Goal: Check status: Check status

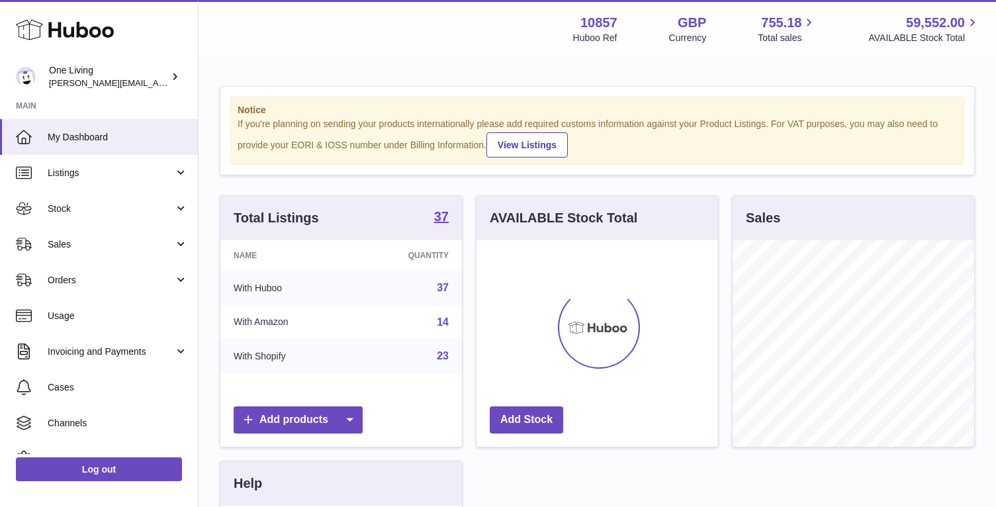
scroll to position [206, 242]
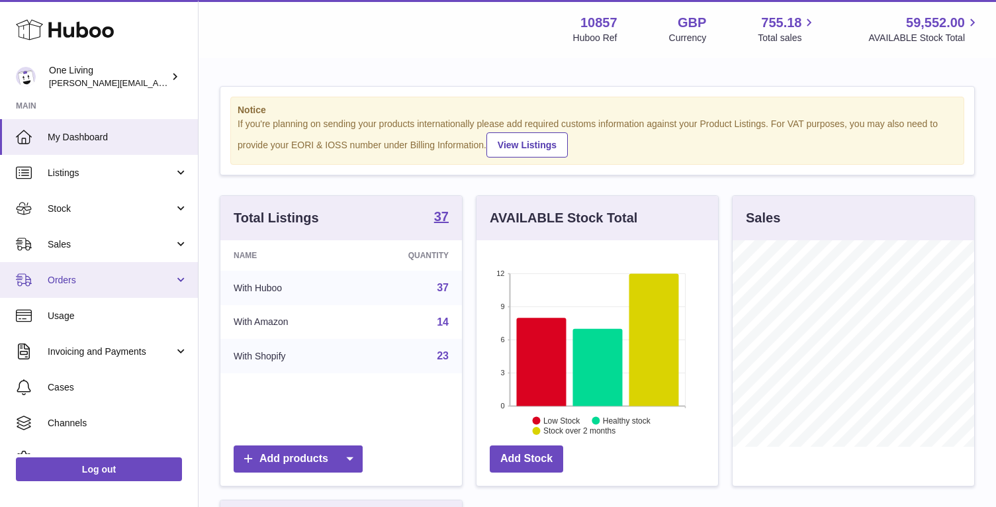
click at [163, 279] on span "Orders" at bounding box center [111, 280] width 126 height 13
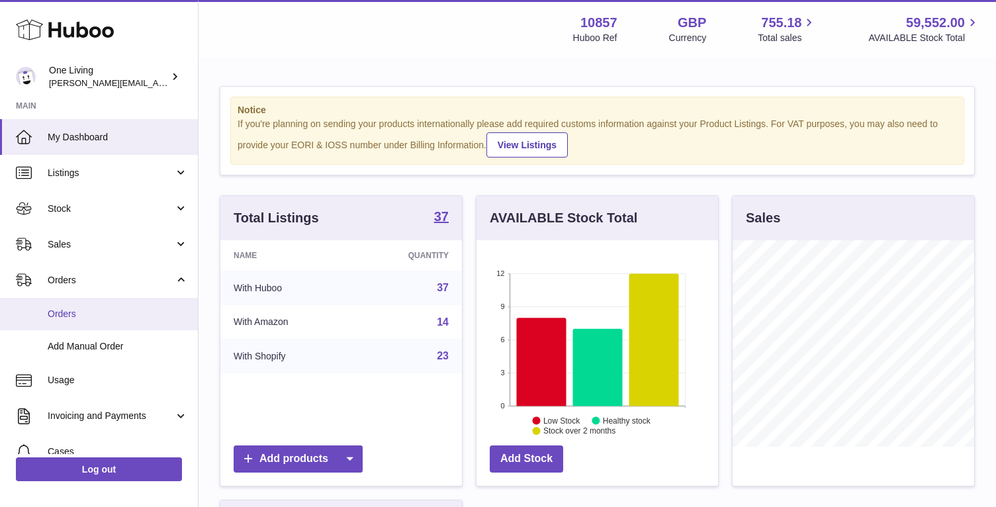
click at [149, 315] on span "Orders" at bounding box center [118, 314] width 140 height 13
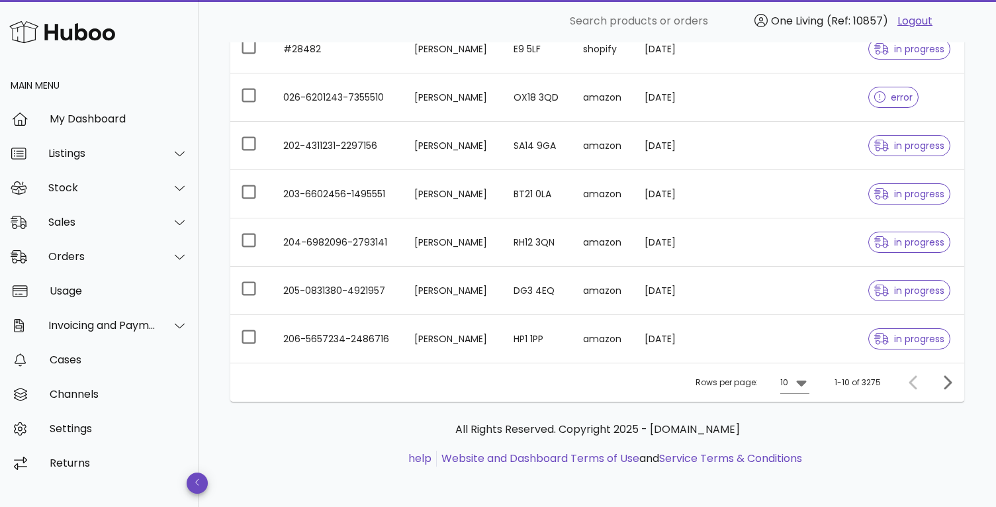
scroll to position [364, 0]
click at [807, 382] on icon at bounding box center [801, 381] width 16 height 16
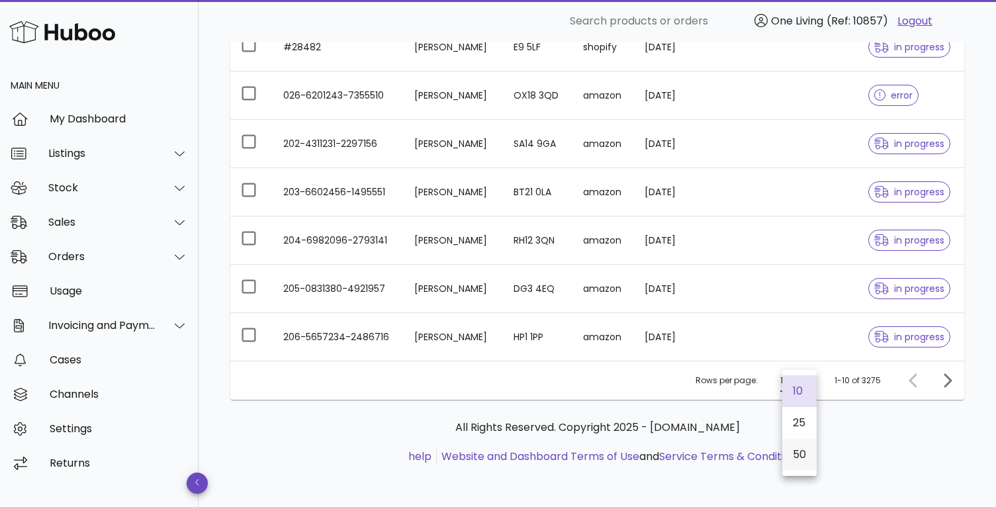
click at [802, 453] on div "50" at bounding box center [799, 454] width 13 height 13
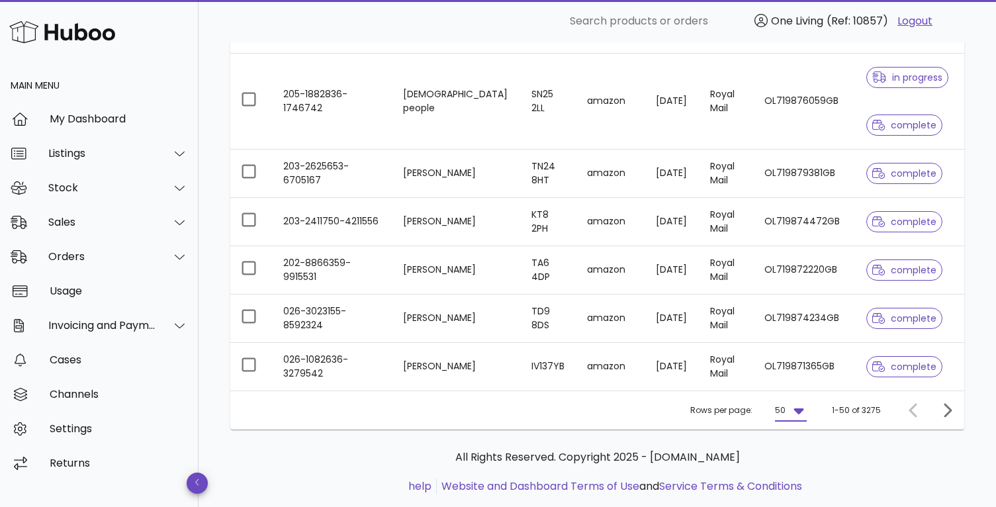
scroll to position [2344, 0]
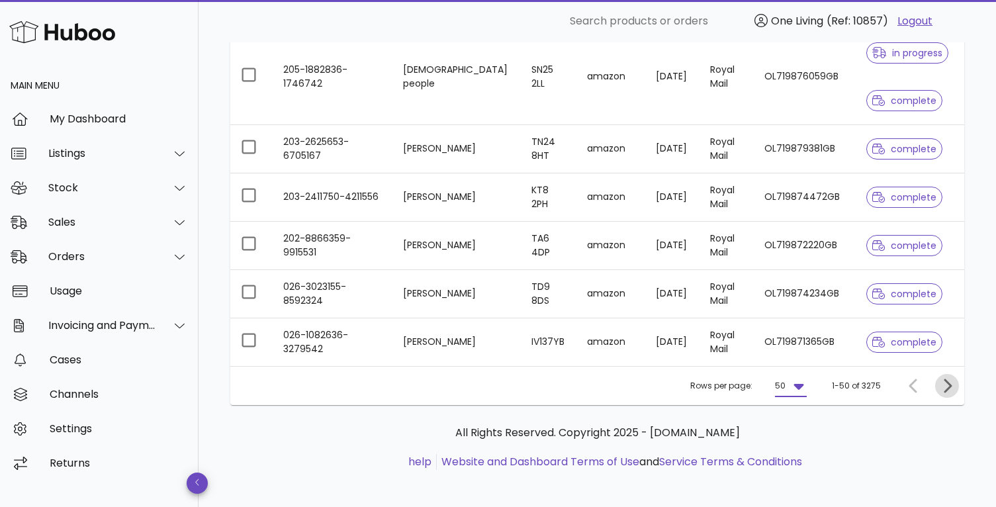
click at [949, 382] on icon "Next page" at bounding box center [948, 386] width 8 height 14
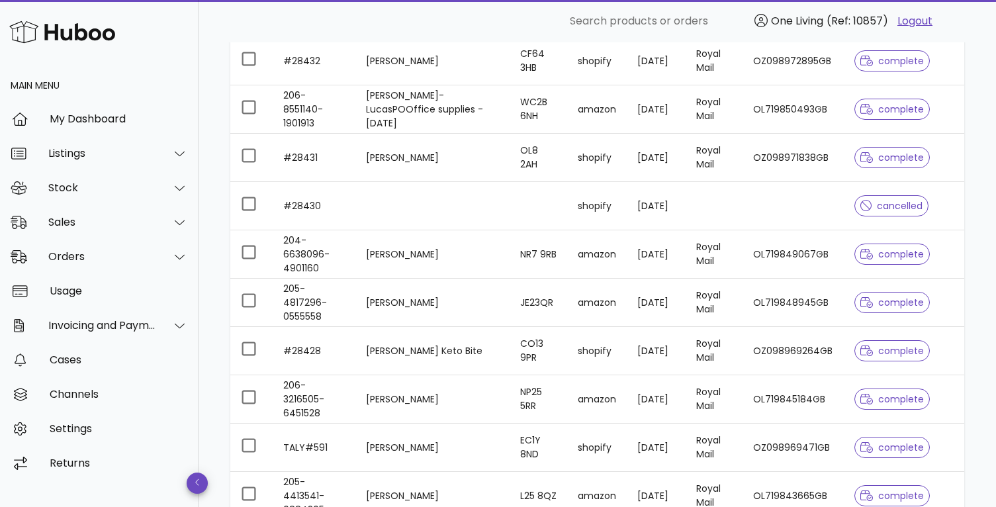
scroll to position [2344, 0]
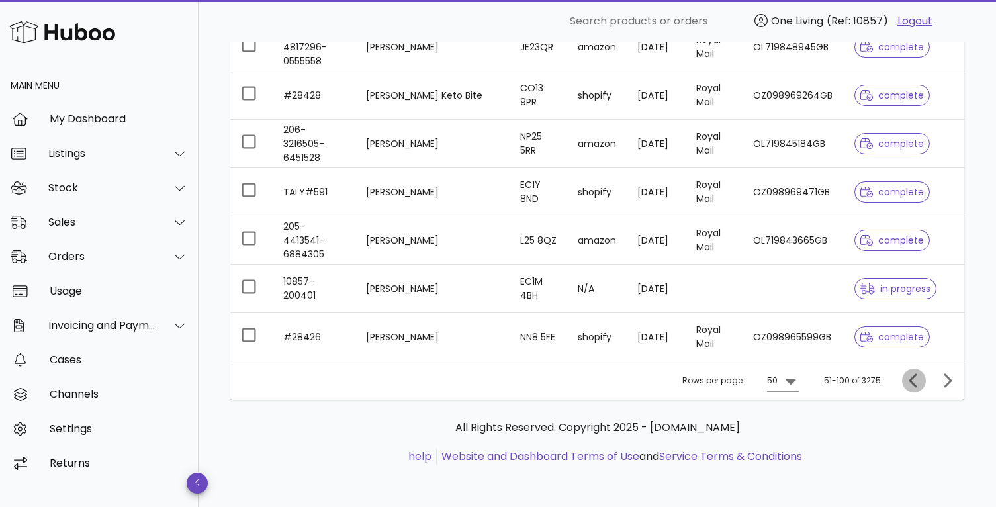
click at [913, 383] on icon "Previous page" at bounding box center [913, 380] width 8 height 14
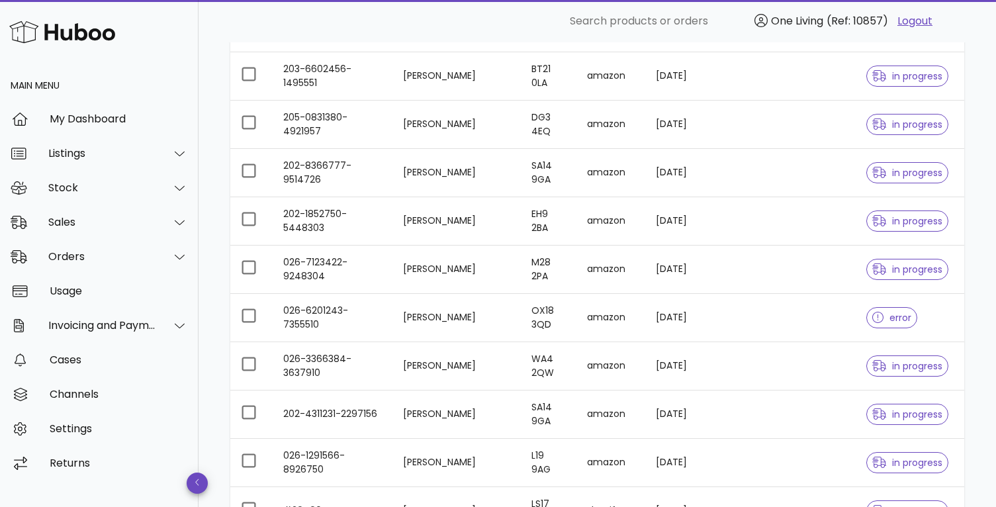
scroll to position [533, 0]
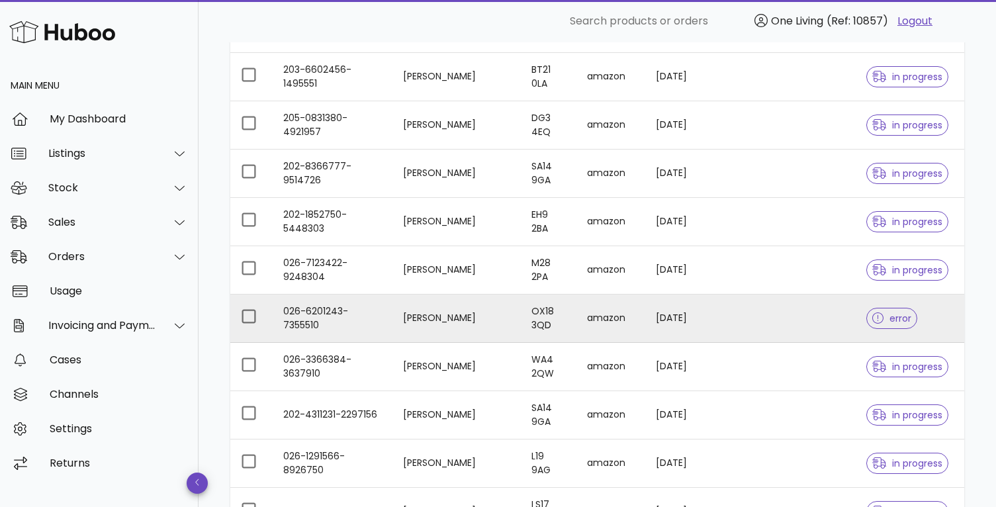
click at [646, 316] on td "19/09/2025" at bounding box center [672, 319] width 54 height 48
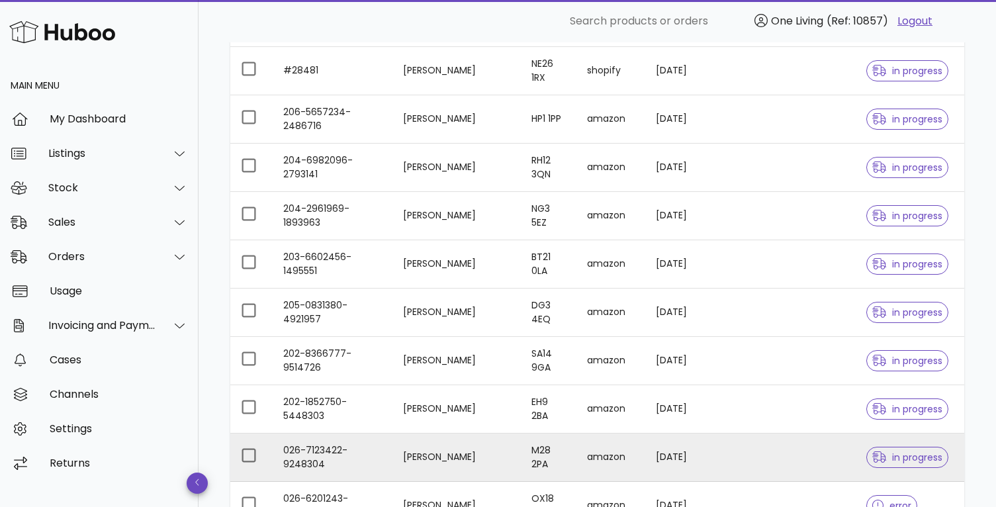
scroll to position [242, 0]
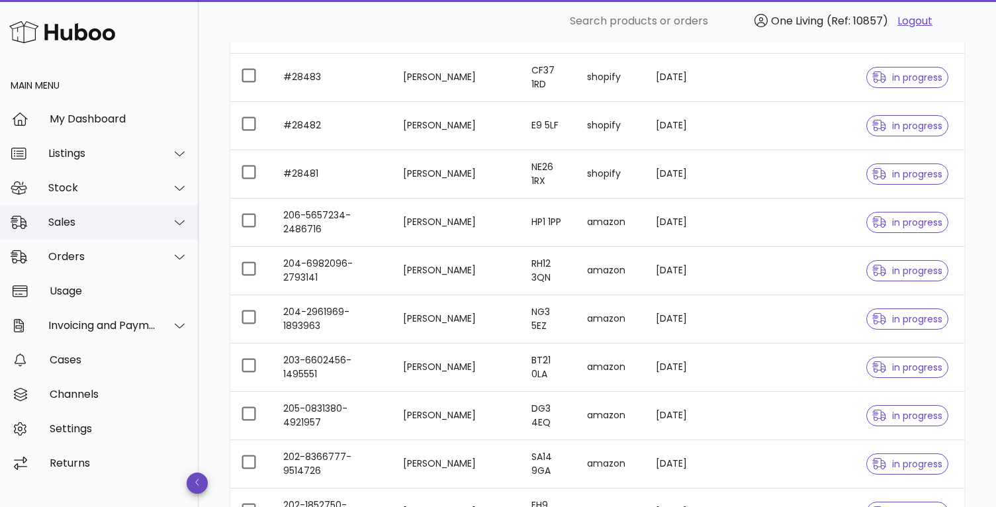
click at [138, 216] on div "Sales" at bounding box center [102, 222] width 108 height 13
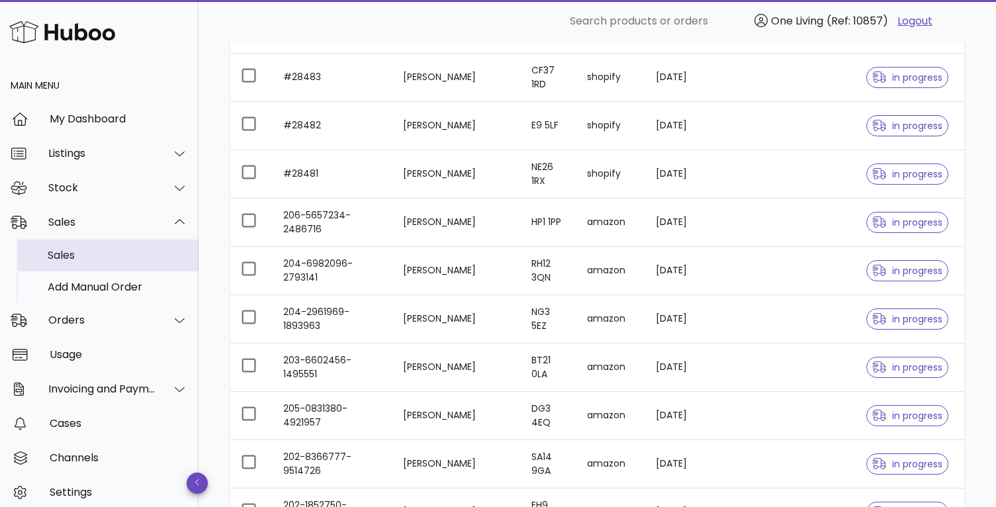
click at [124, 258] on div "Sales" at bounding box center [118, 255] width 140 height 13
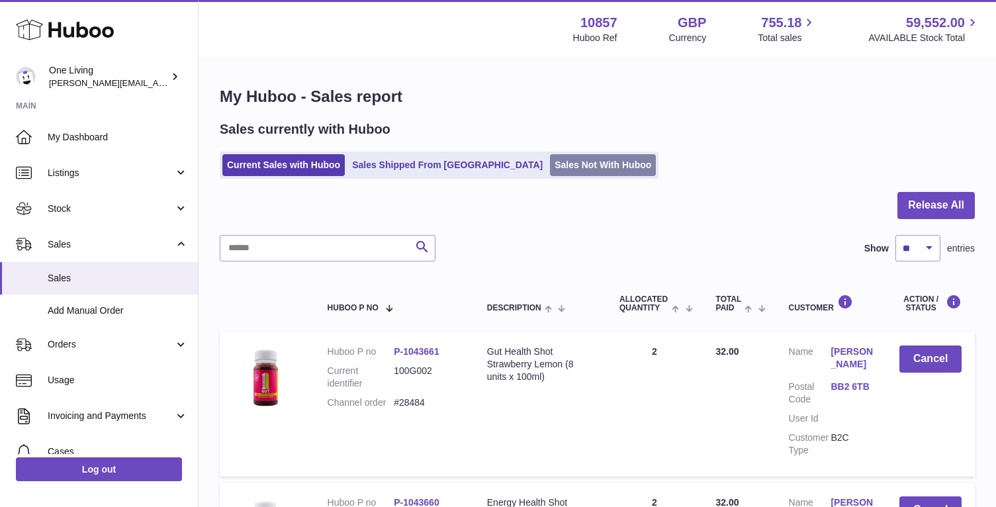
click at [550, 161] on link "Sales Not With Huboo" at bounding box center [603, 165] width 106 height 22
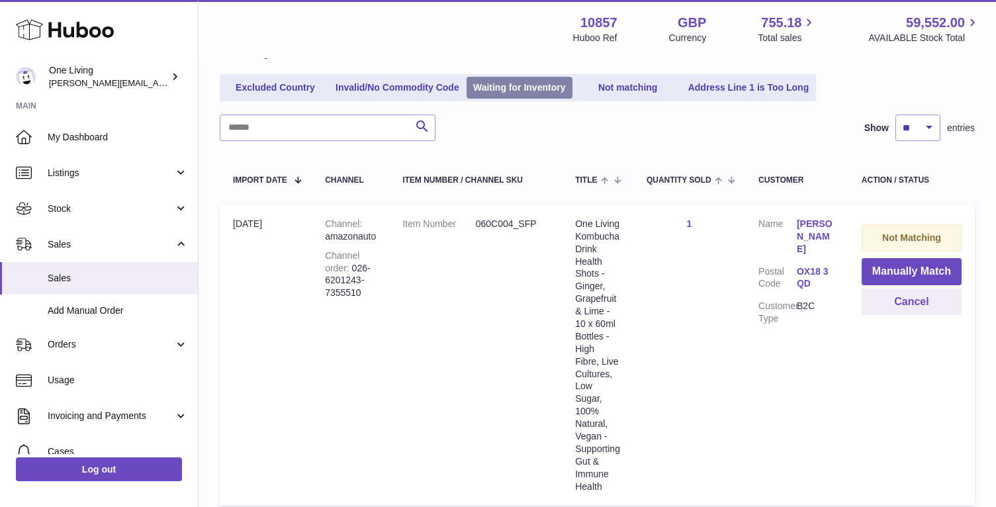
scroll to position [259, 0]
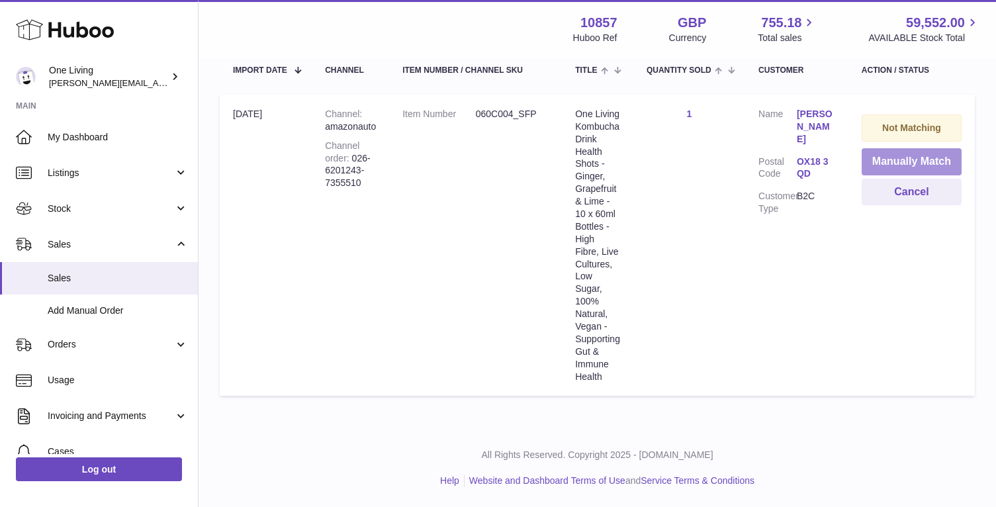
click at [893, 165] on button "Manually Match" at bounding box center [912, 161] width 100 height 27
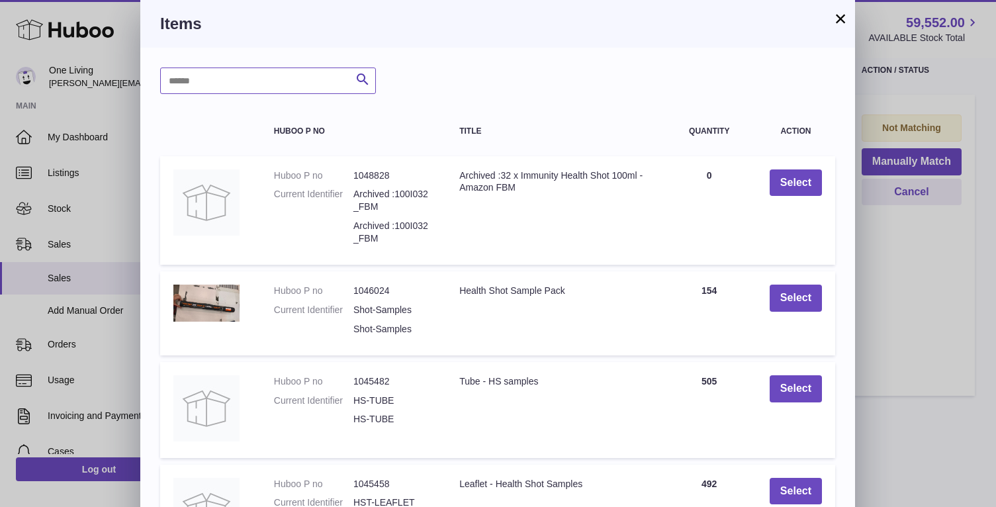
click at [276, 72] on input "text" at bounding box center [268, 81] width 216 height 26
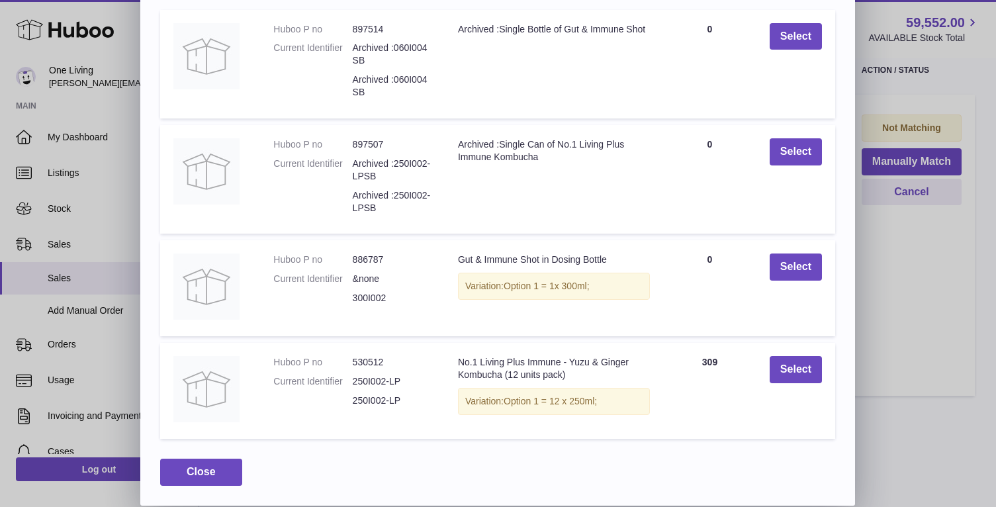
scroll to position [0, 0]
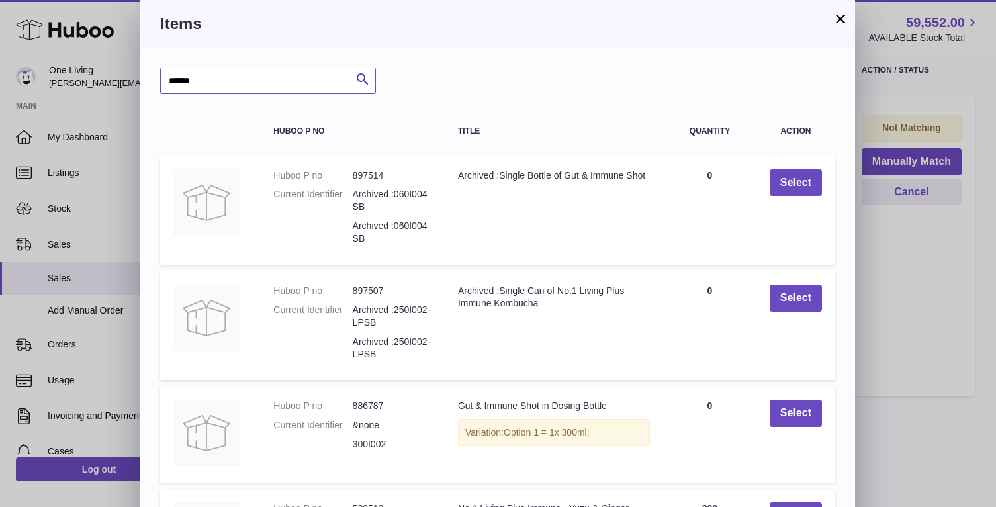
drag, startPoint x: 216, startPoint y: 77, endPoint x: 97, endPoint y: 77, distance: 118.5
click at [97, 77] on div "× Items ****** Search Huboo P no Title Quantity Action Huboo P no 897514 Curren…" at bounding box center [498, 326] width 996 height 652
type input "*****"
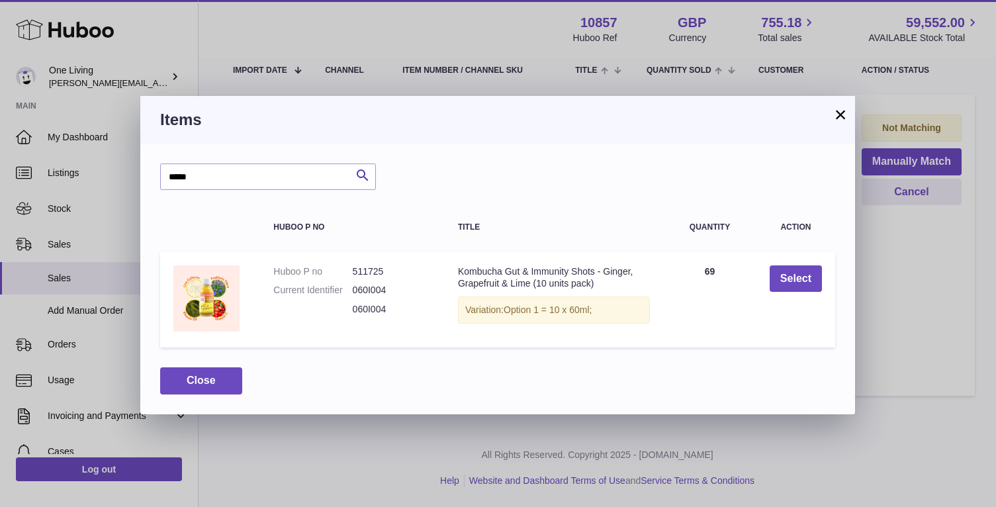
click at [841, 114] on button "×" at bounding box center [841, 115] width 16 height 16
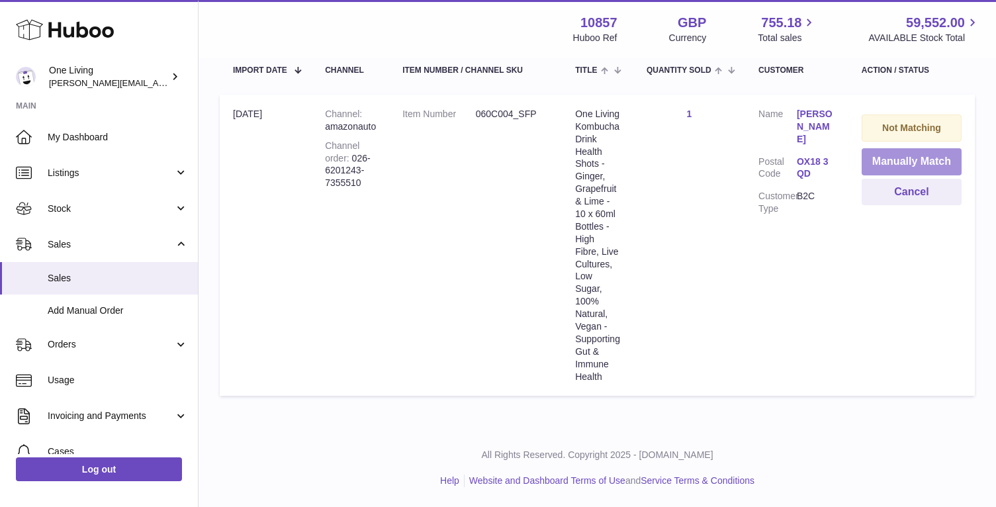
click at [909, 159] on button "Manually Match" at bounding box center [912, 161] width 100 height 27
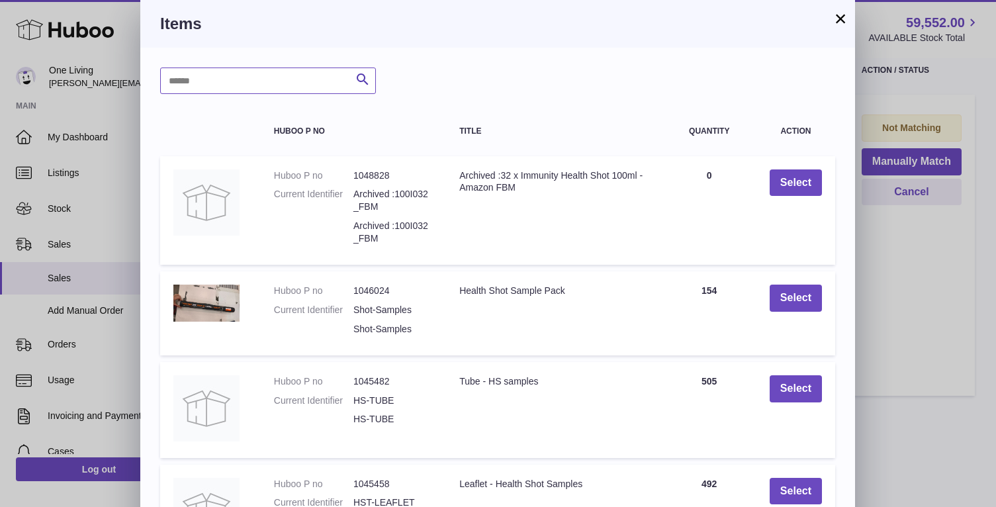
click at [312, 84] on input "text" at bounding box center [268, 81] width 216 height 26
type input "******"
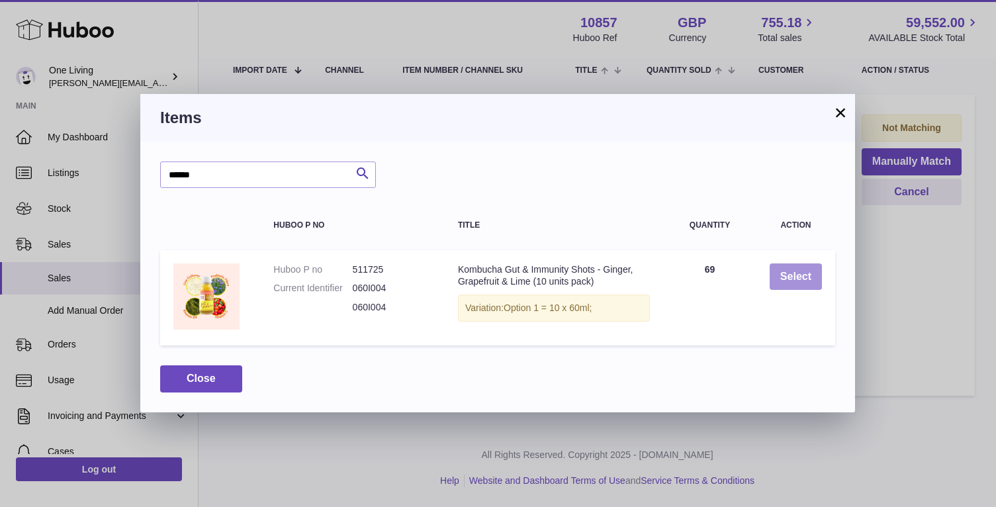
click at [802, 278] on button "Select" at bounding box center [796, 276] width 52 height 27
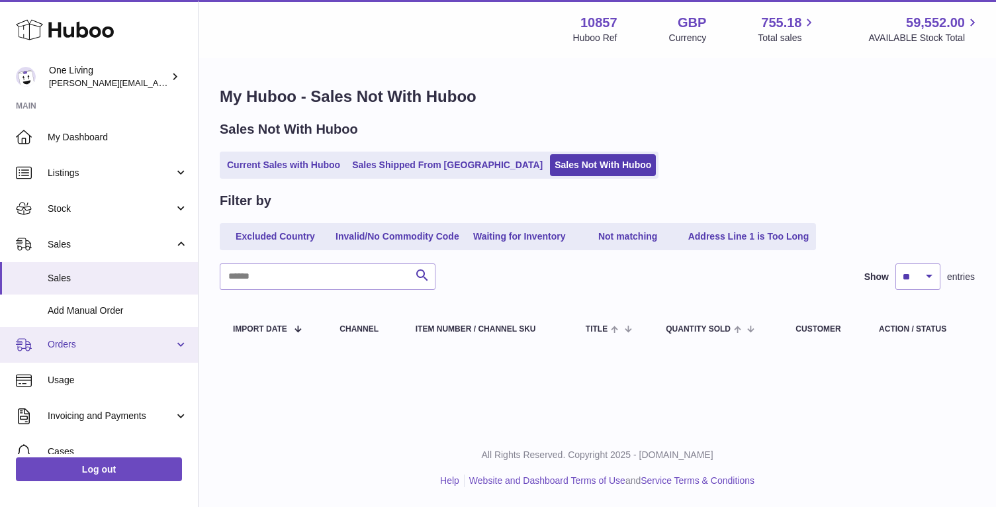
click at [102, 344] on span "Orders" at bounding box center [111, 344] width 126 height 13
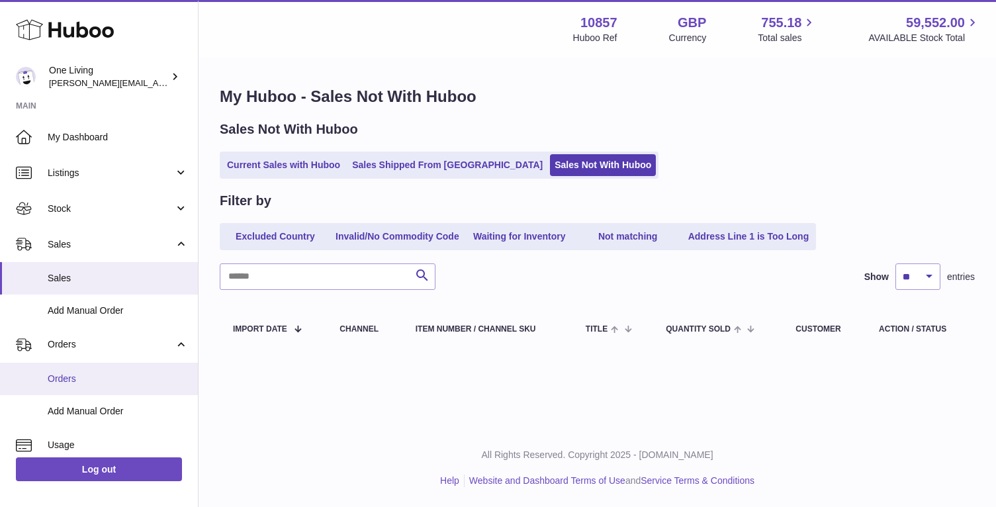
click at [100, 380] on span "Orders" at bounding box center [118, 379] width 140 height 13
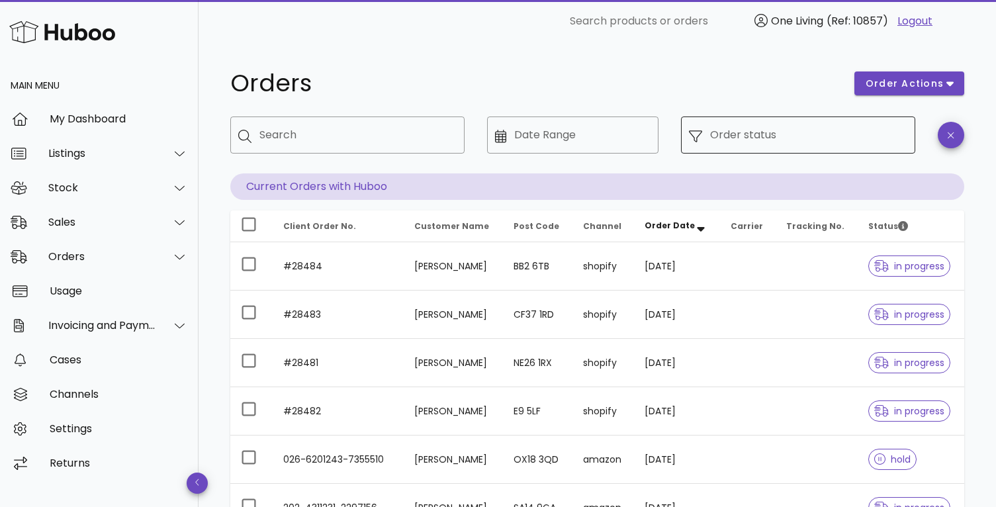
click at [734, 137] on input "Order status" at bounding box center [808, 134] width 197 height 21
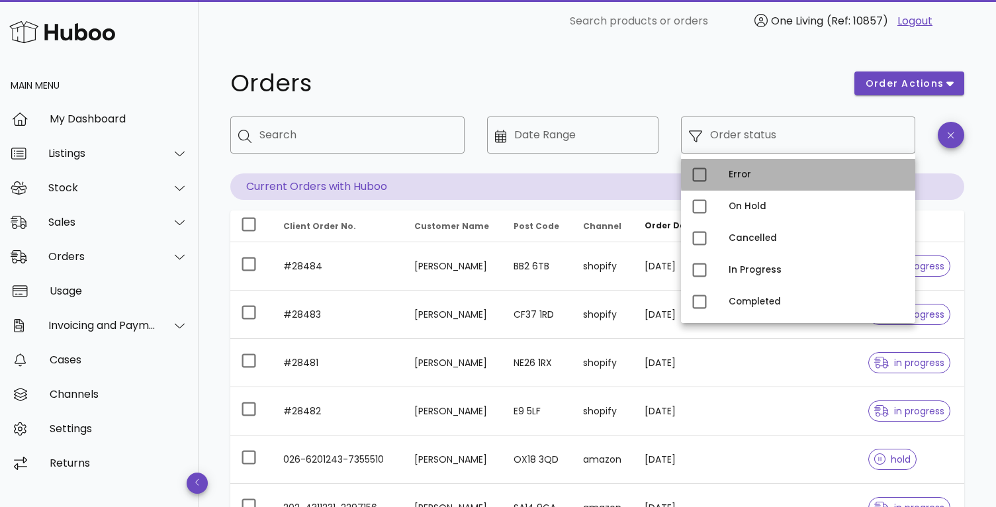
click at [731, 169] on div "Error" at bounding box center [817, 174] width 176 height 11
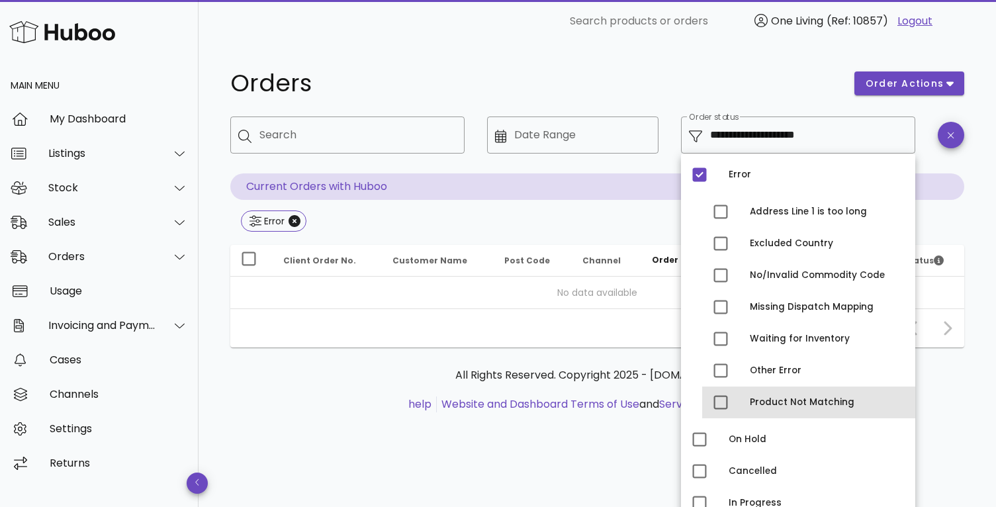
click at [775, 402] on div "Product Not Matching" at bounding box center [827, 402] width 155 height 11
type input "**********"
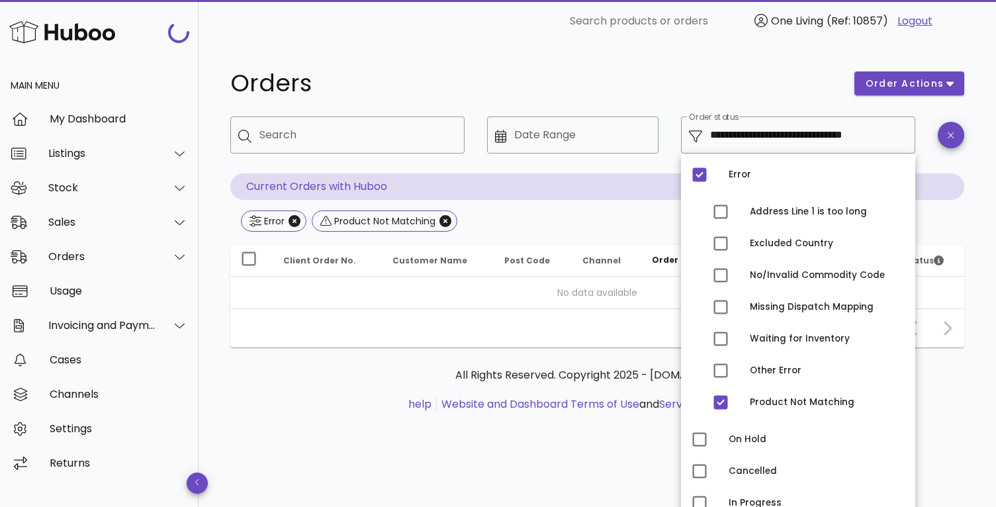
click at [956, 400] on div "All Rights Reserved. Copyright 2025 - huboo.co.uk help Website and Dashboard Te…" at bounding box center [597, 396] width 734 height 99
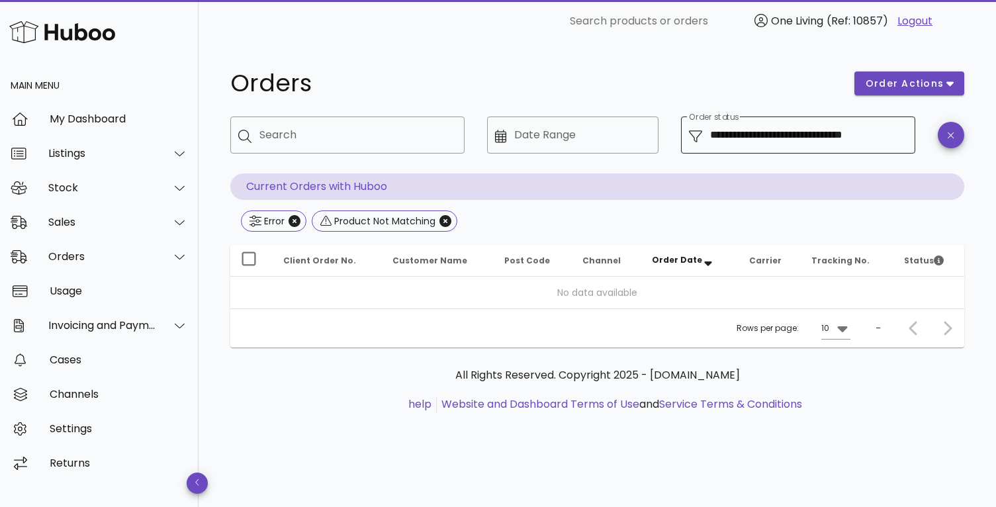
click at [823, 140] on input "**********" at bounding box center [808, 134] width 197 height 21
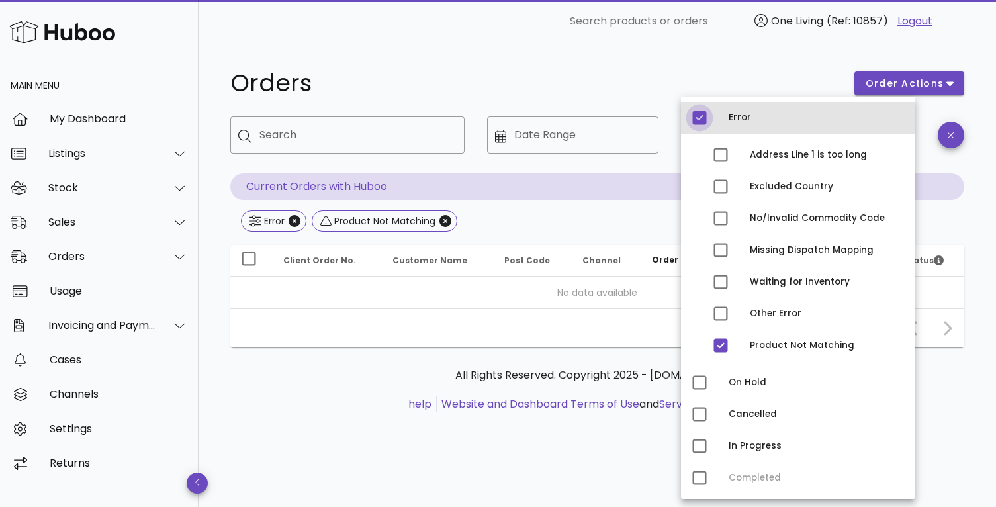
click at [701, 118] on div at bounding box center [699, 118] width 23 height 23
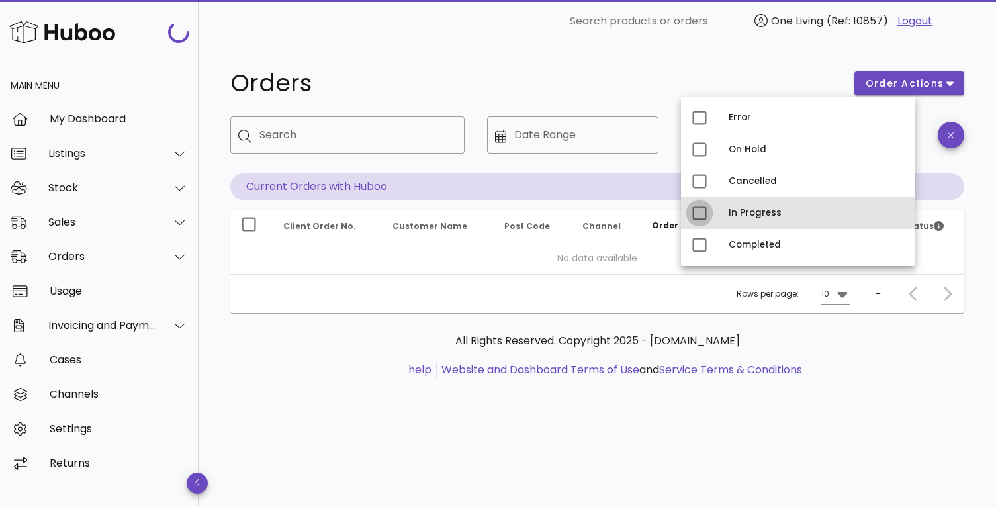
click at [697, 214] on div at bounding box center [699, 213] width 23 height 23
type input "**********"
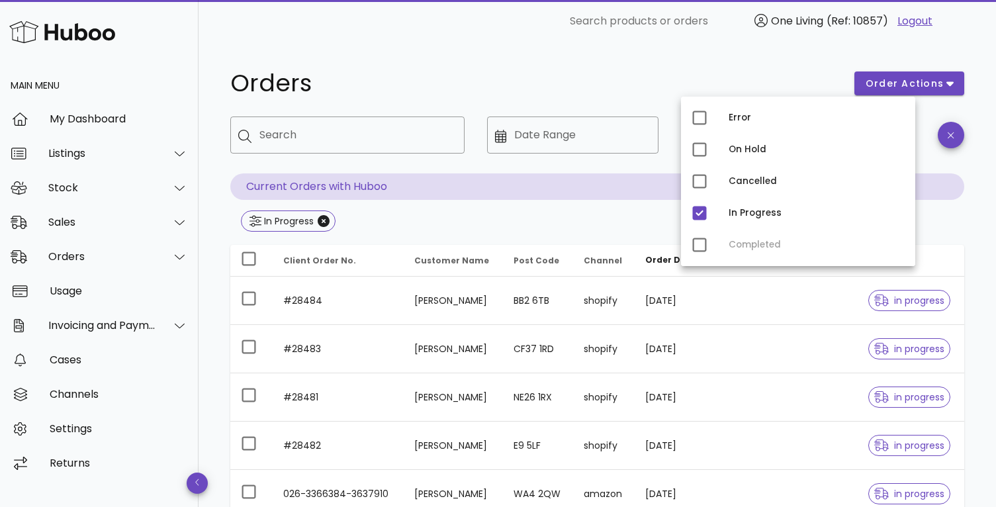
click at [582, 69] on div "Orders" at bounding box center [534, 84] width 624 height 40
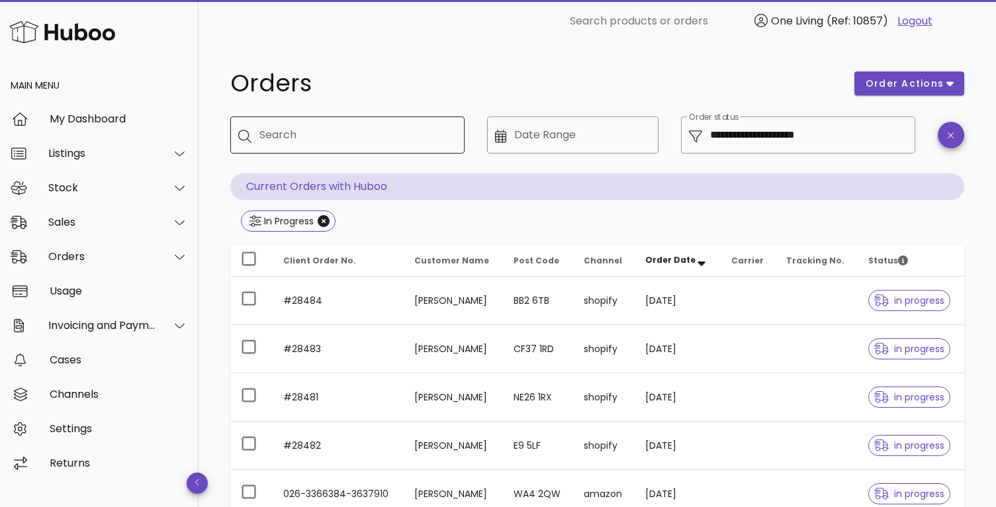
click at [361, 120] on div "Search" at bounding box center [356, 134] width 195 height 37
type input "**********"
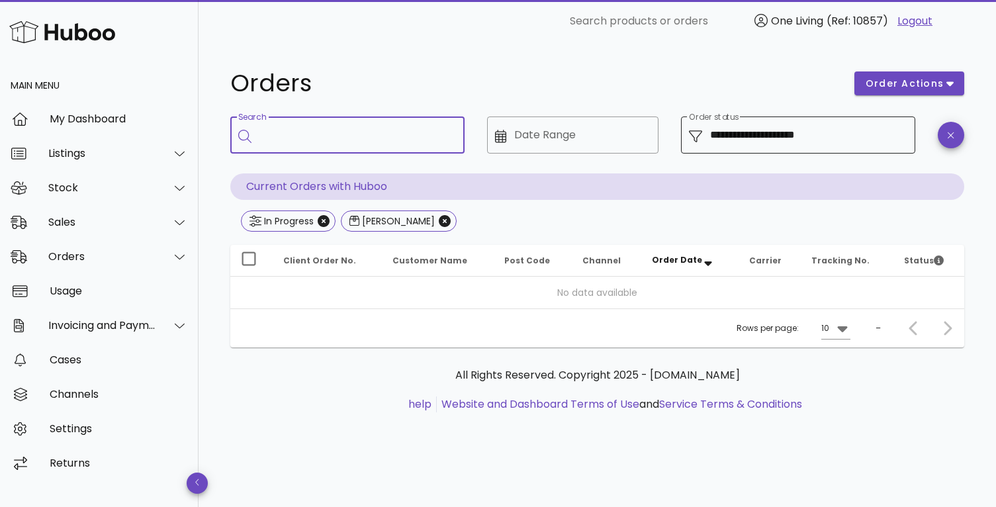
click at [837, 139] on input "**********" at bounding box center [808, 134] width 197 height 21
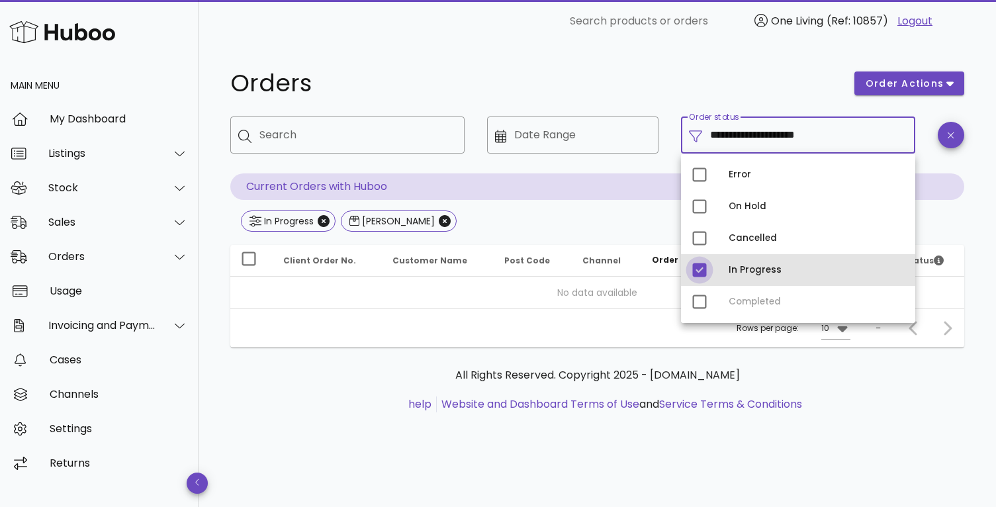
click at [702, 270] on div at bounding box center [699, 270] width 23 height 23
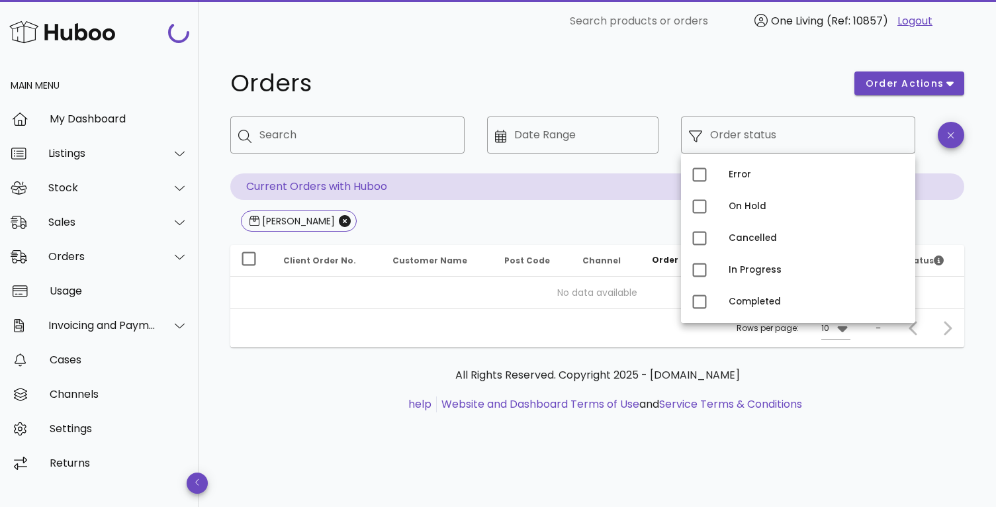
click at [726, 75] on h1 "Orders" at bounding box center [534, 83] width 608 height 24
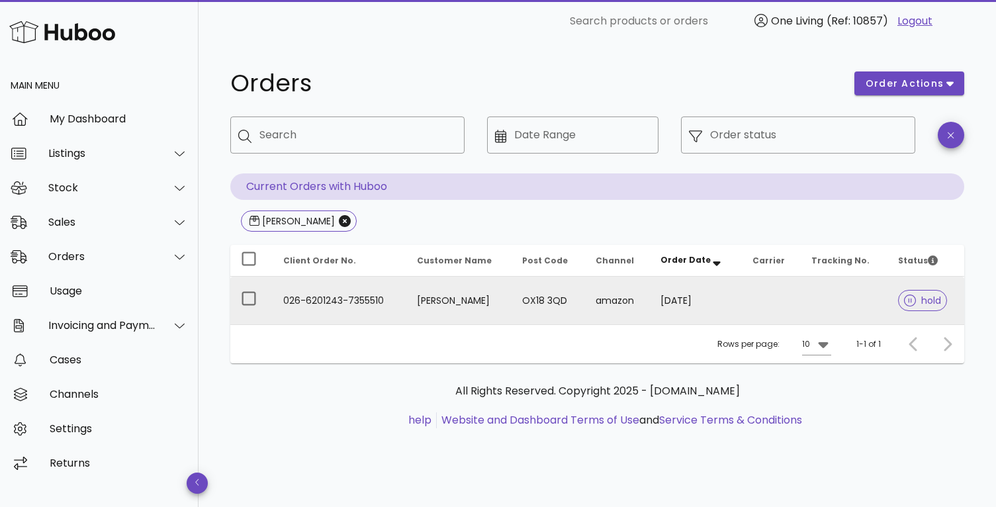
click at [431, 316] on td "Leanne Blair" at bounding box center [458, 301] width 105 height 48
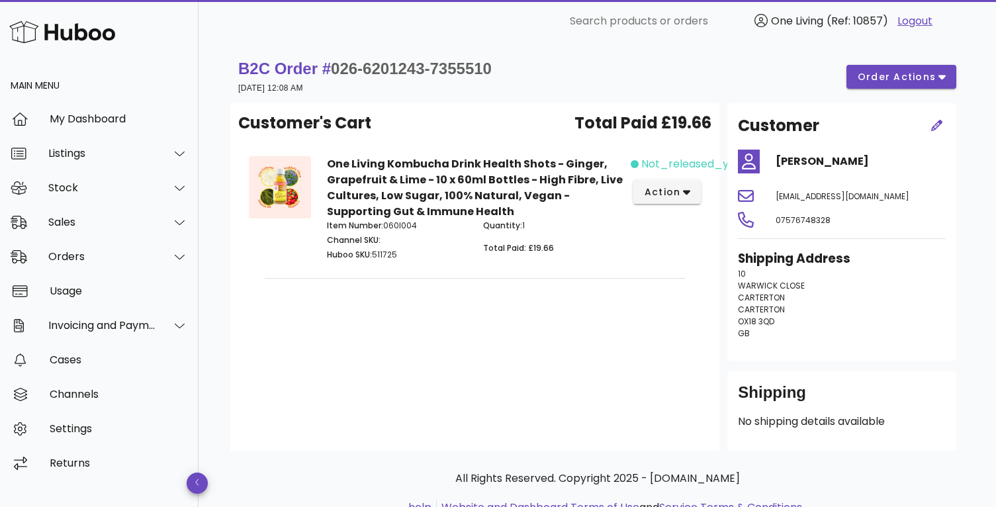
click at [403, 225] on p "Item Number: 060I004" at bounding box center [397, 226] width 140 height 12
drag, startPoint x: 503, startPoint y: 71, endPoint x: 335, endPoint y: 68, distance: 168.1
click at [335, 68] on div "B2C Order # 026-6201243-7355510 19 September 2025 at 12:08 AM order actions" at bounding box center [597, 76] width 718 height 37
copy span "026-6201243-7355510"
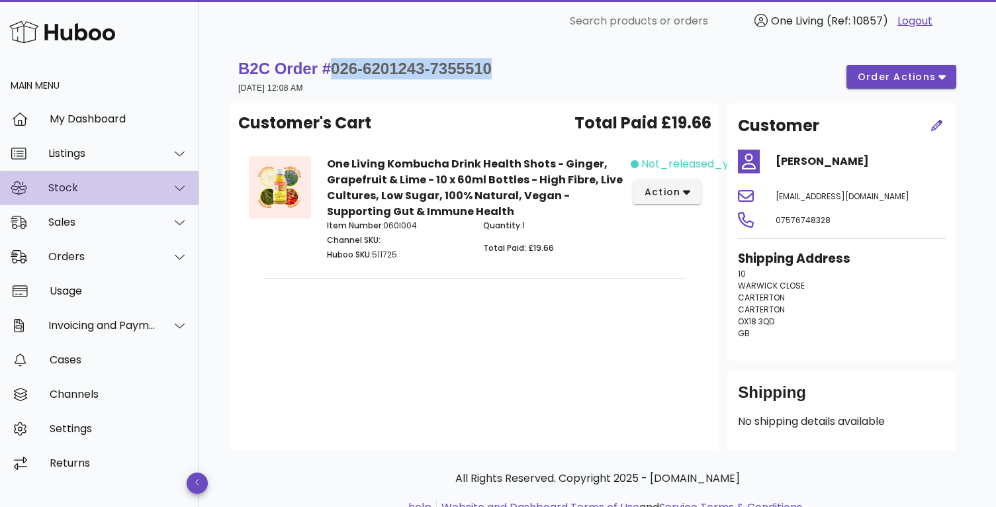
click at [75, 185] on div "Stock" at bounding box center [102, 187] width 108 height 13
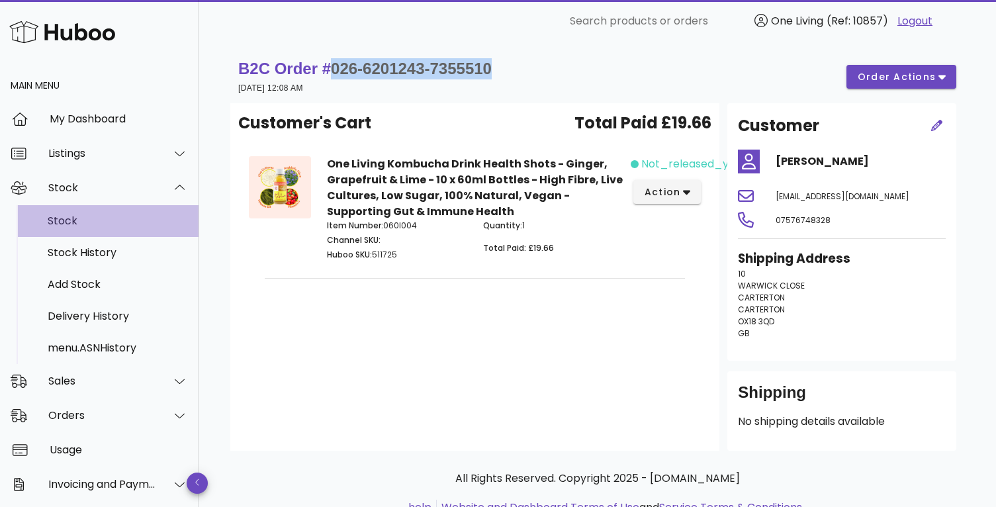
click at [72, 220] on div "Stock" at bounding box center [118, 220] width 140 height 13
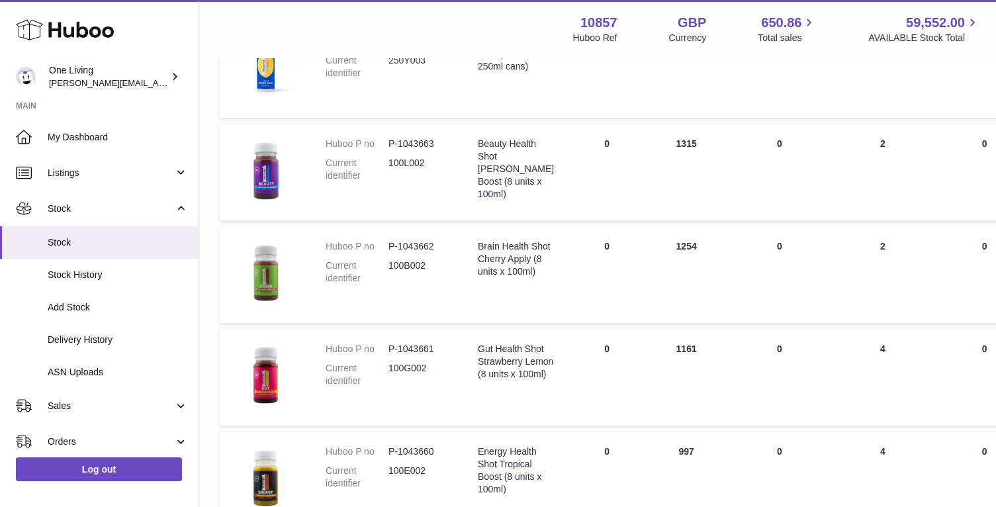
scroll to position [736, 0]
click at [139, 330] on link "Delivery History" at bounding box center [99, 340] width 198 height 32
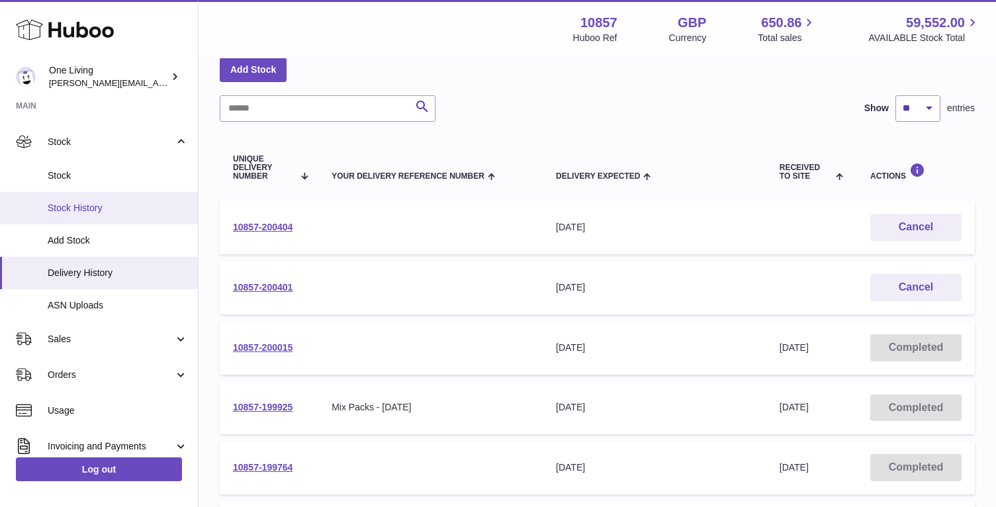
scroll to position [124, 0]
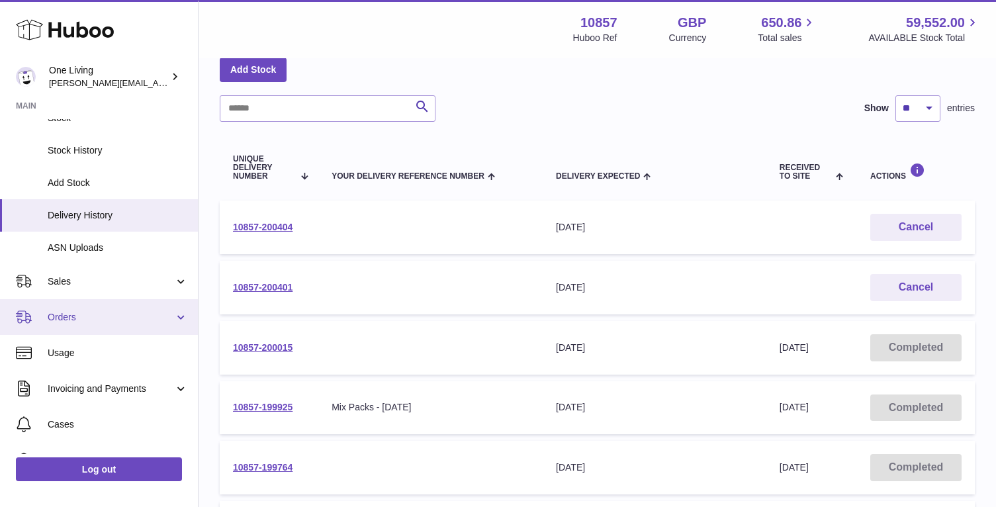
click at [161, 316] on span "Orders" at bounding box center [111, 317] width 126 height 13
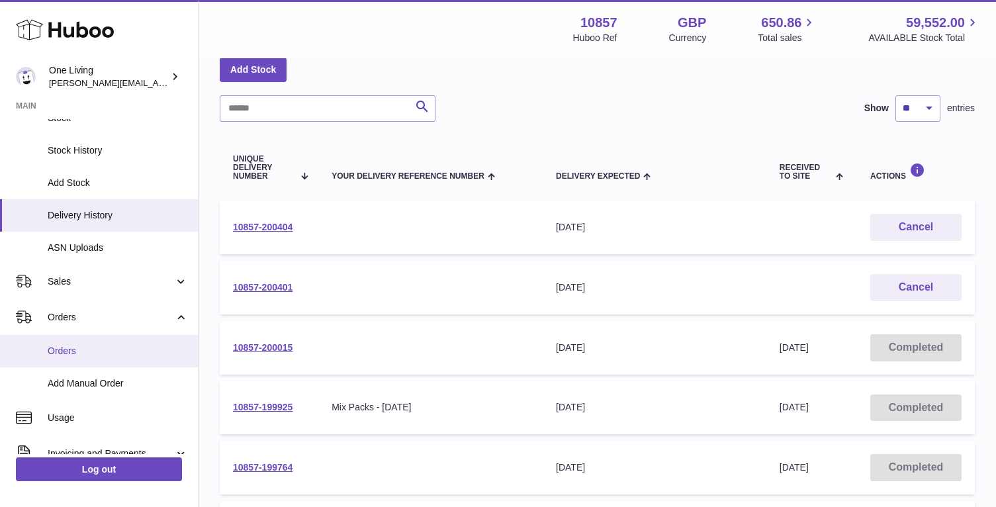
click at [113, 355] on span "Orders" at bounding box center [118, 351] width 140 height 13
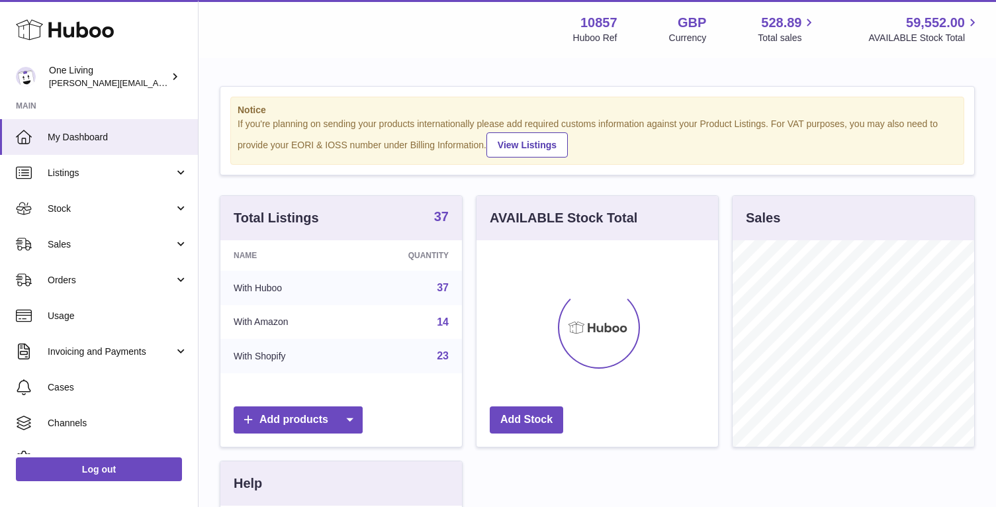
scroll to position [206, 242]
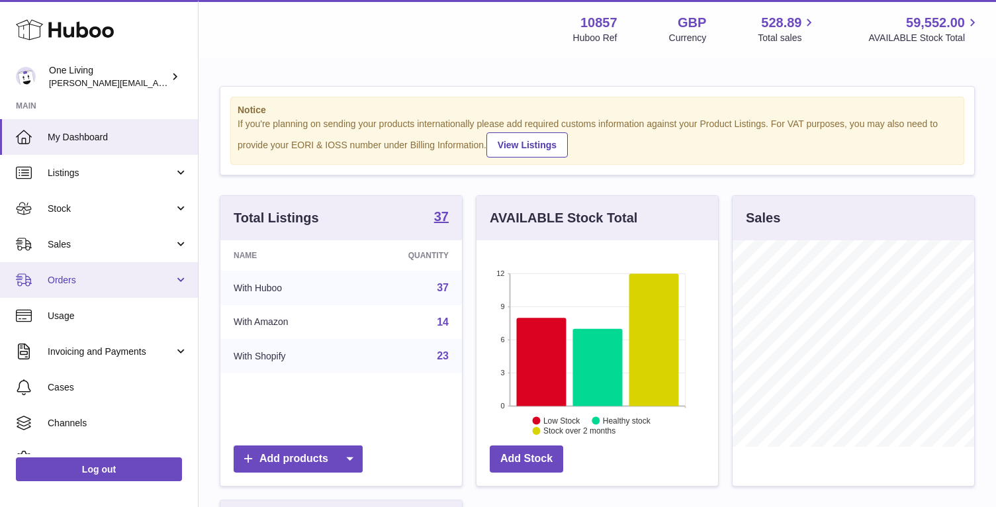
click at [144, 279] on span "Orders" at bounding box center [111, 280] width 126 height 13
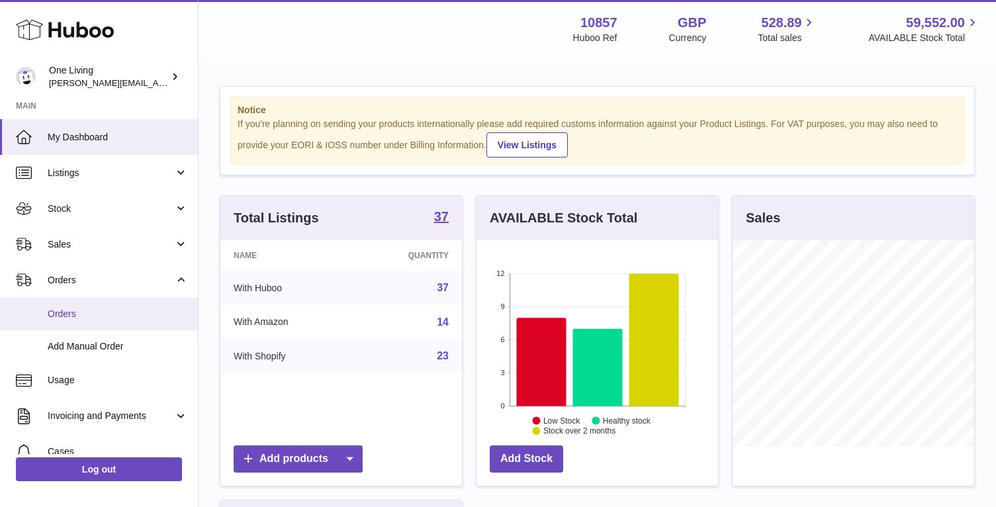
click at [128, 316] on span "Orders" at bounding box center [118, 314] width 140 height 13
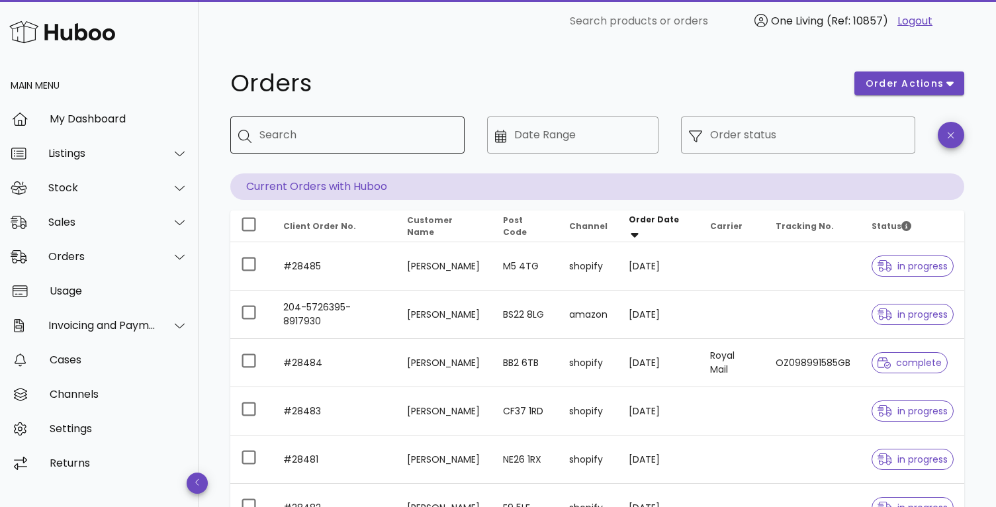
click at [345, 132] on input "Search" at bounding box center [356, 134] width 195 height 21
paste input "*****"
type input "*****"
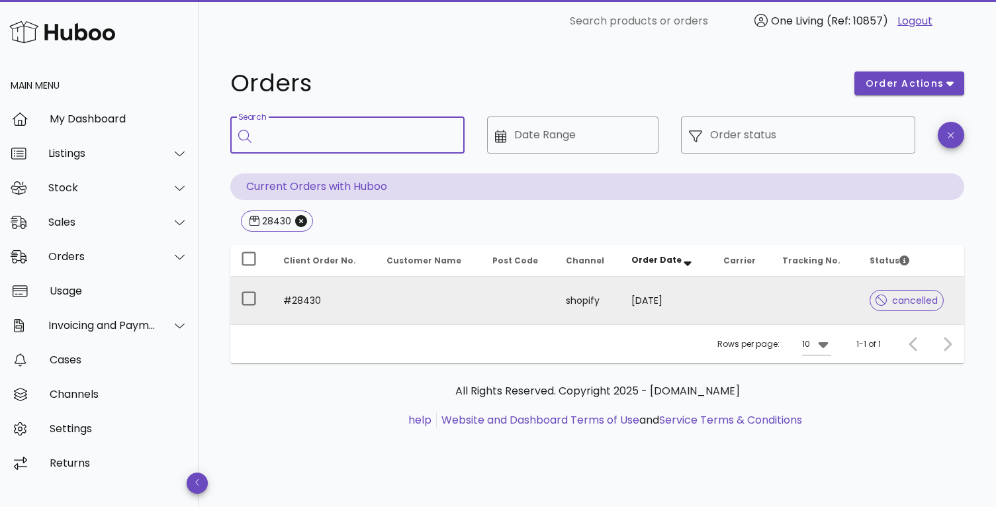
click at [294, 303] on td "#28430" at bounding box center [324, 301] width 103 height 48
